Goal: Task Accomplishment & Management: Use online tool/utility

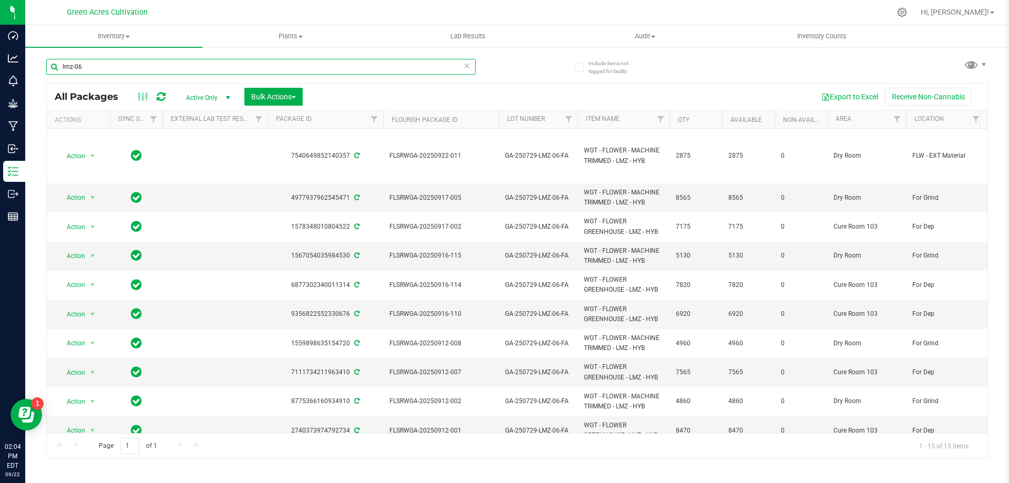
drag, startPoint x: 80, startPoint y: 67, endPoint x: 27, endPoint y: 73, distance: 52.9
click at [27, 73] on div "Include items not tagged for facility lmz-06 All Packages Active Only Active On…" at bounding box center [517, 206] width 984 height 321
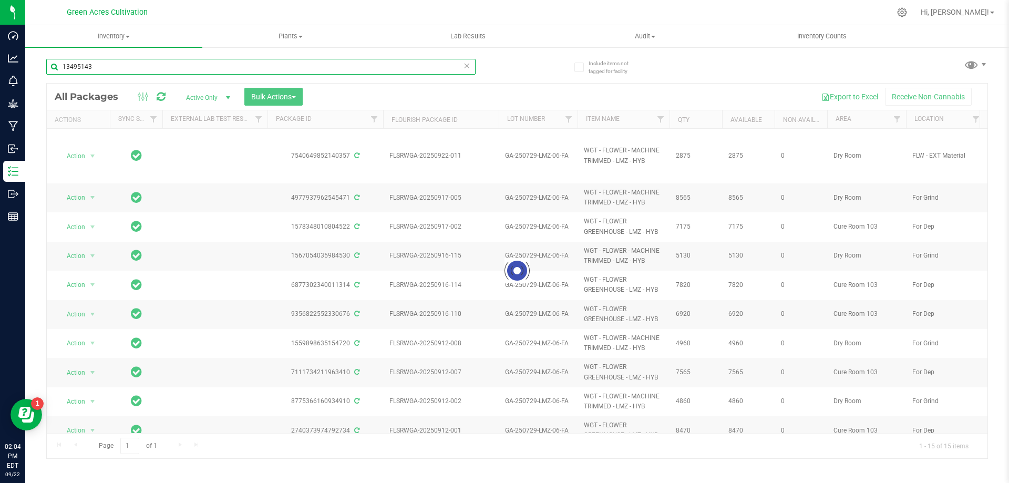
type input "13495143"
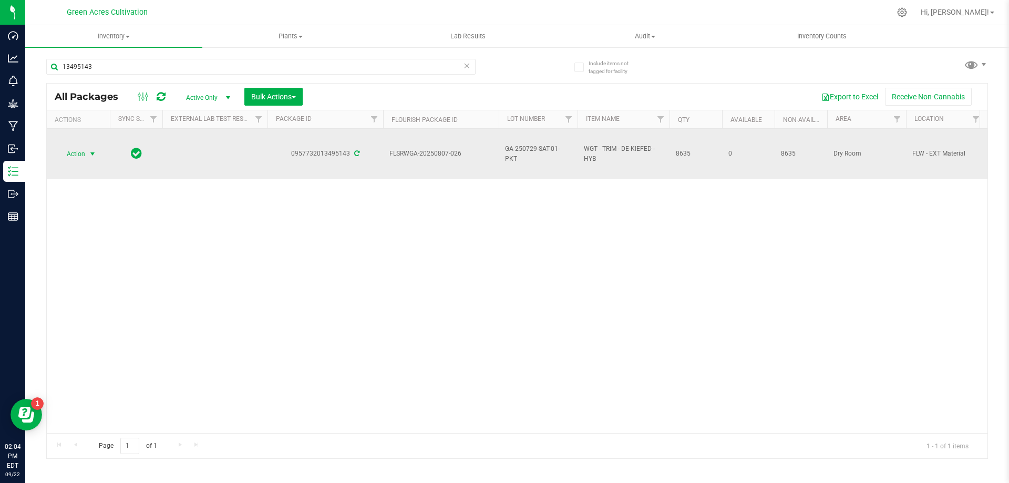
click at [75, 156] on span "Action" at bounding box center [71, 154] width 28 height 15
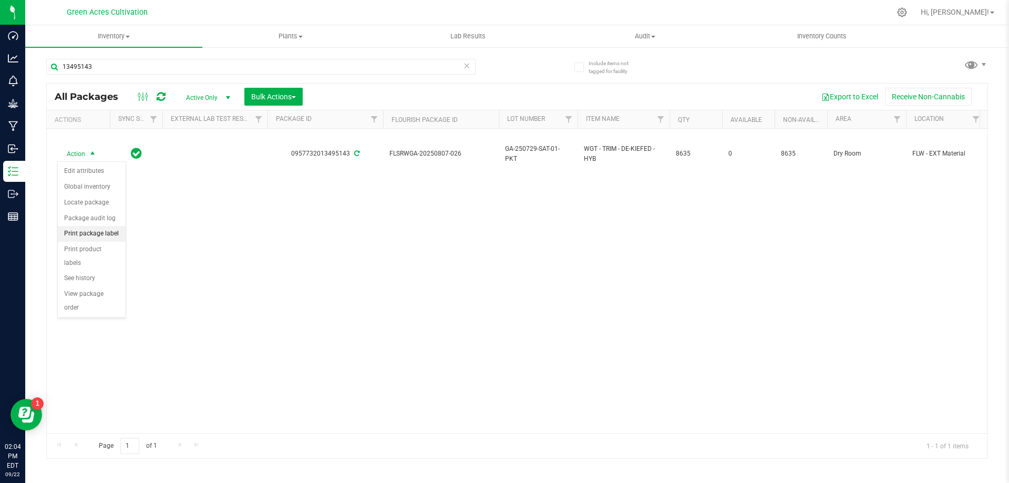
click at [93, 231] on li "Print package label" at bounding box center [92, 234] width 68 height 16
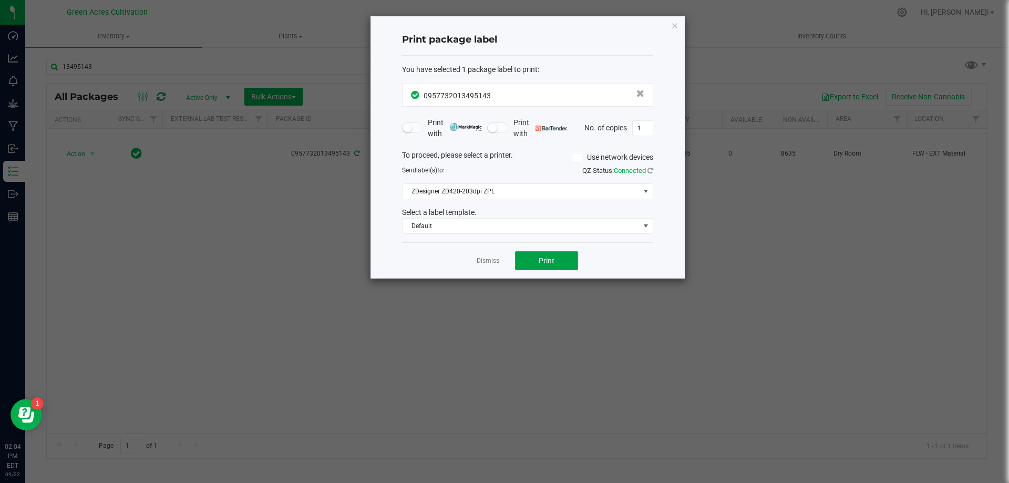
click at [535, 259] on button "Print" at bounding box center [546, 260] width 63 height 19
click at [489, 263] on link "Dismiss" at bounding box center [488, 261] width 23 height 9
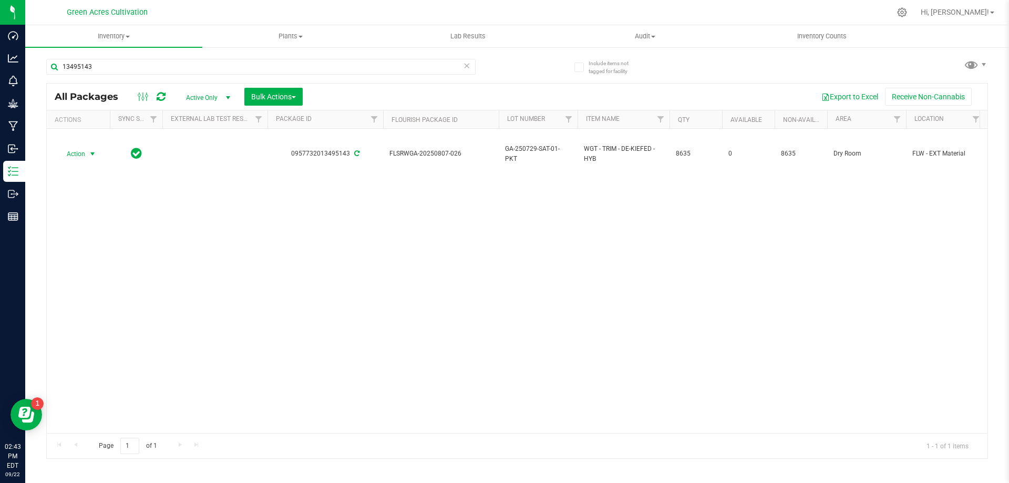
click at [469, 68] on icon at bounding box center [466, 65] width 7 height 13
